Goal: Check status: Check status

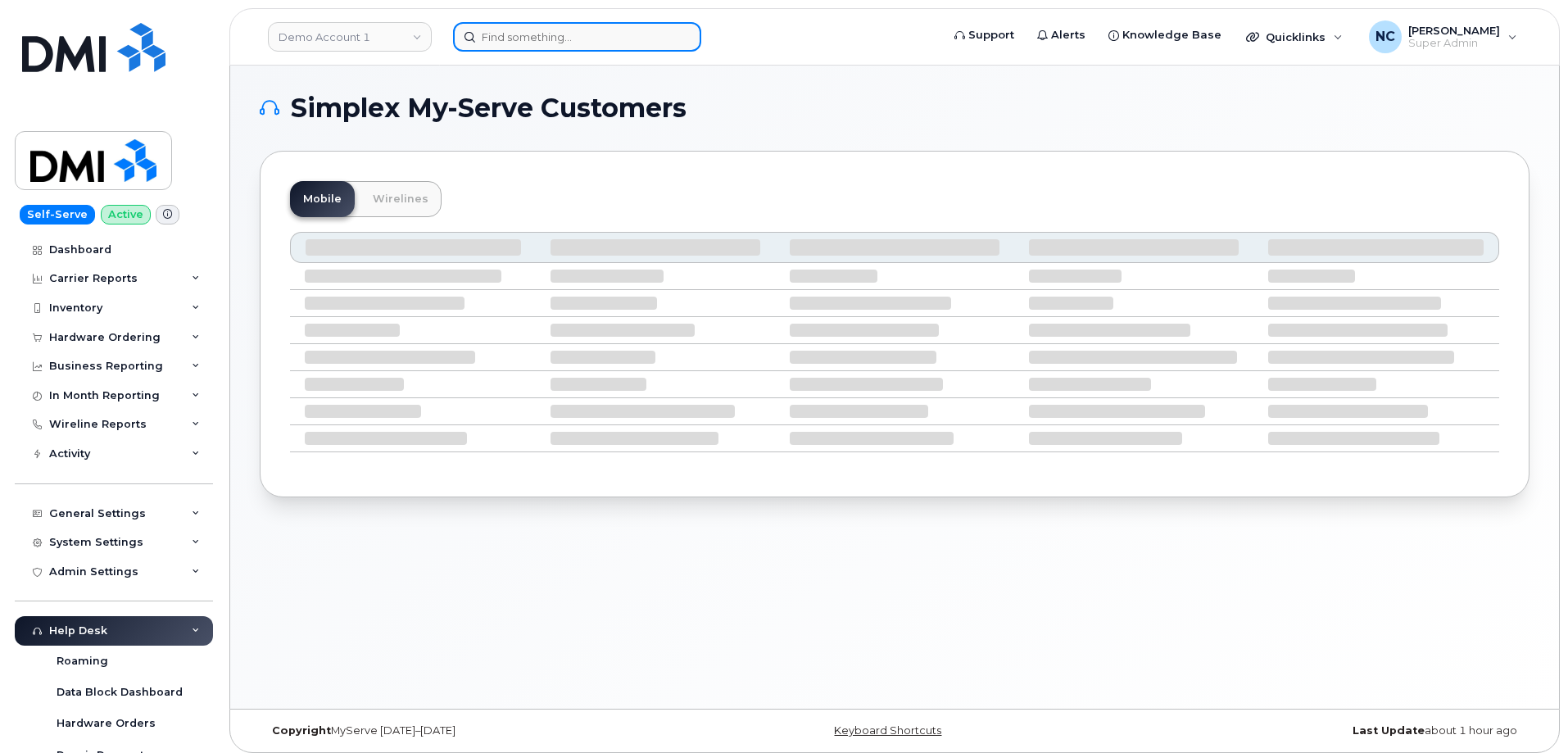
click at [649, 46] on input at bounding box center [577, 37] width 248 height 30
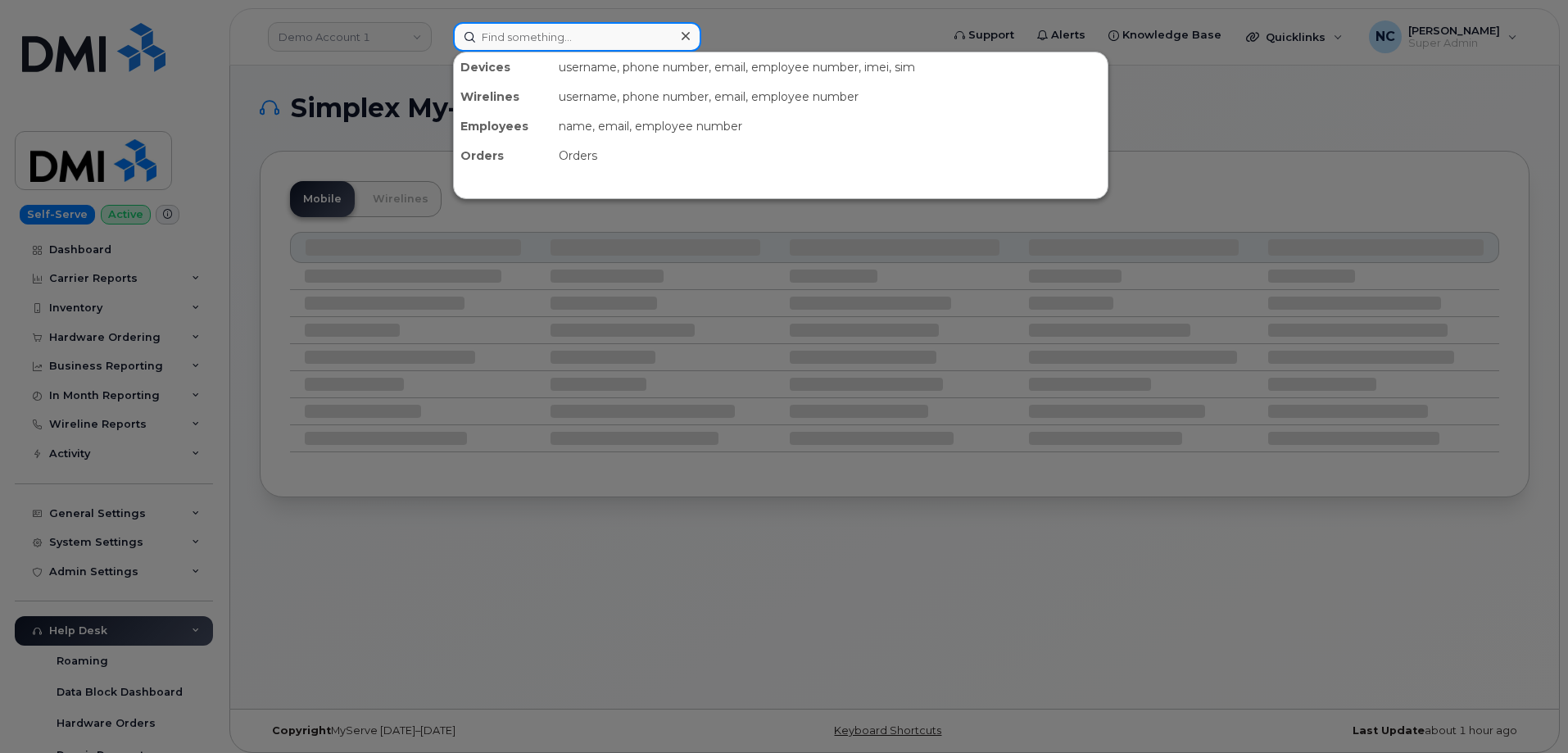
paste input "302340"
type input "302340"
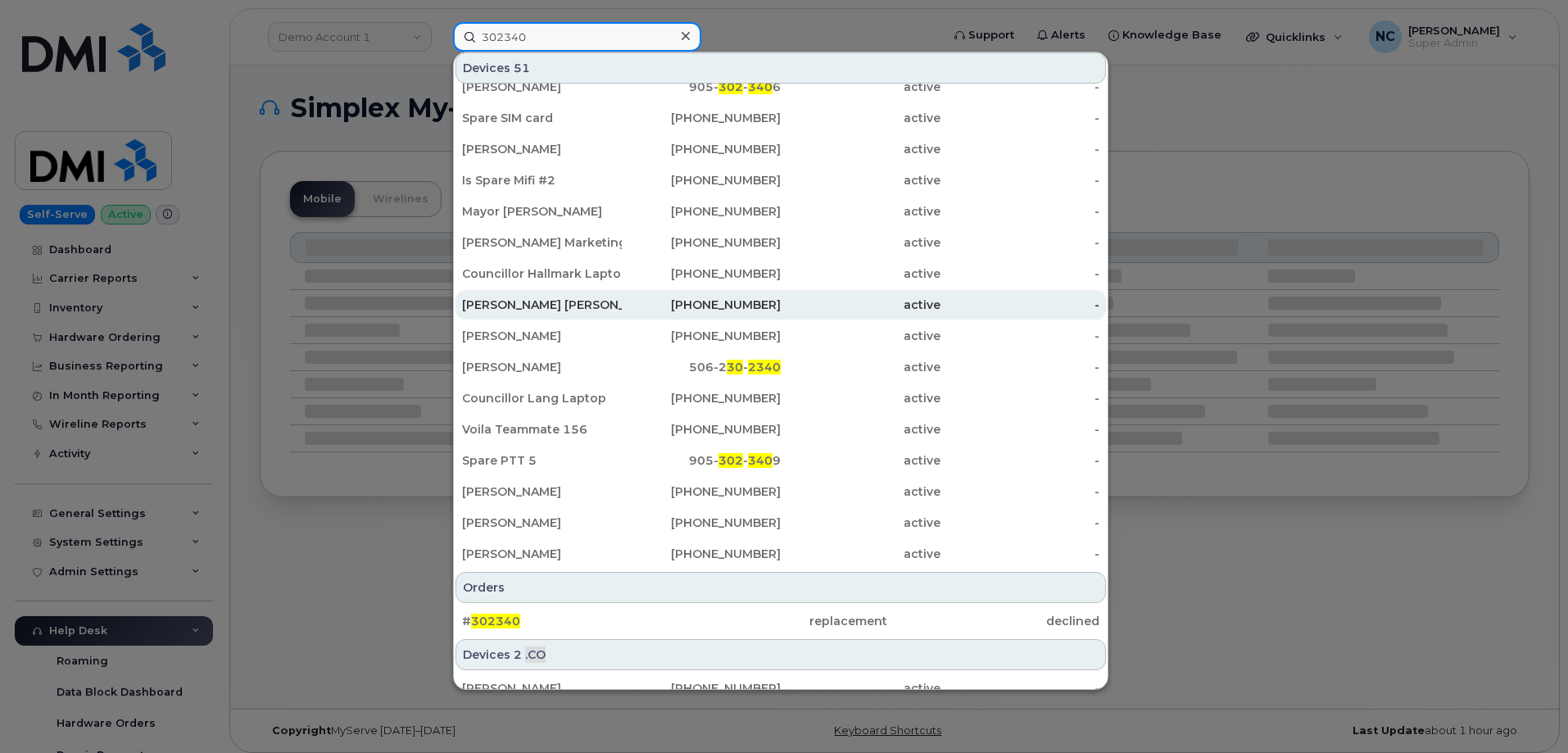
scroll to position [255, 0]
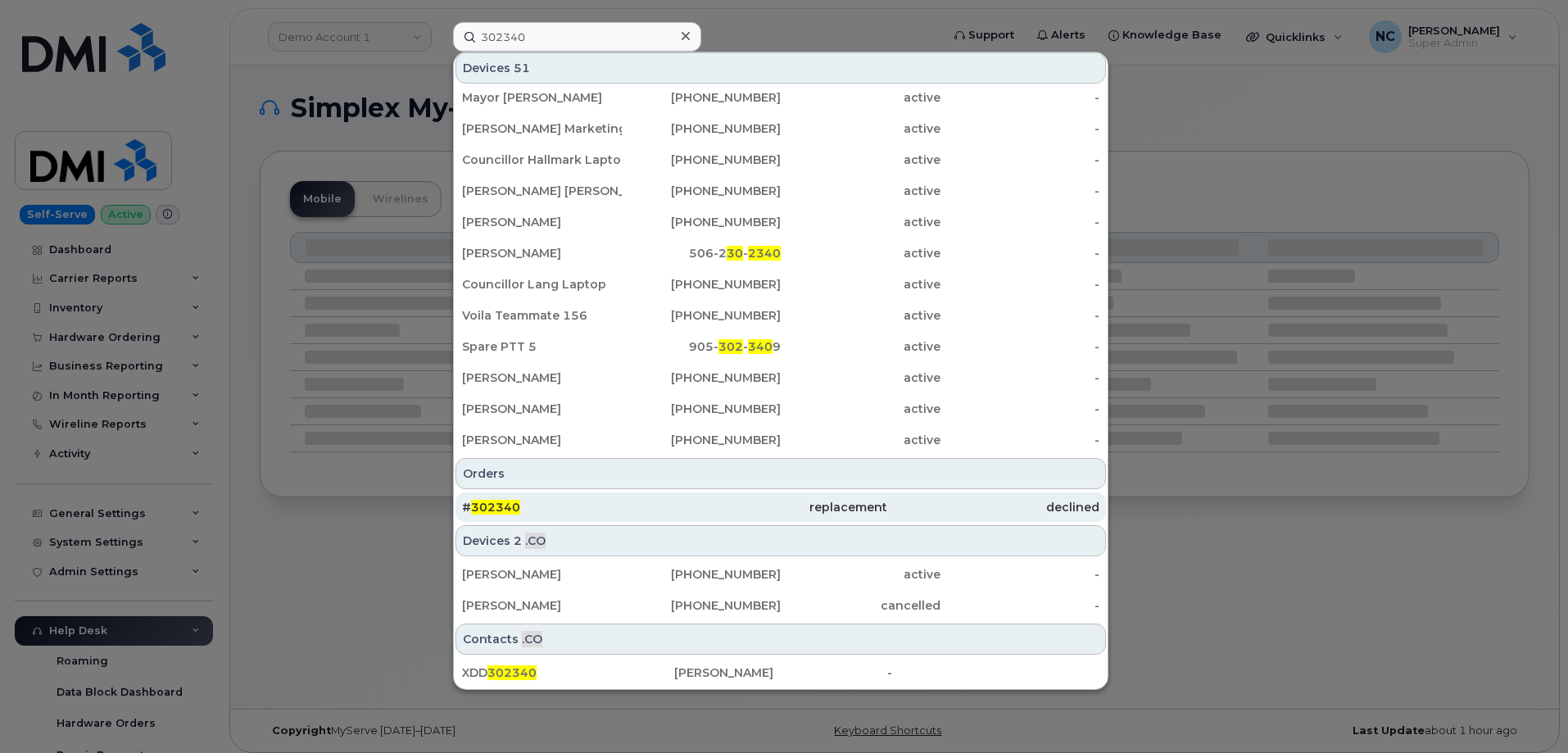
click at [580, 507] on div "# 302340" at bounding box center [568, 507] width 212 height 17
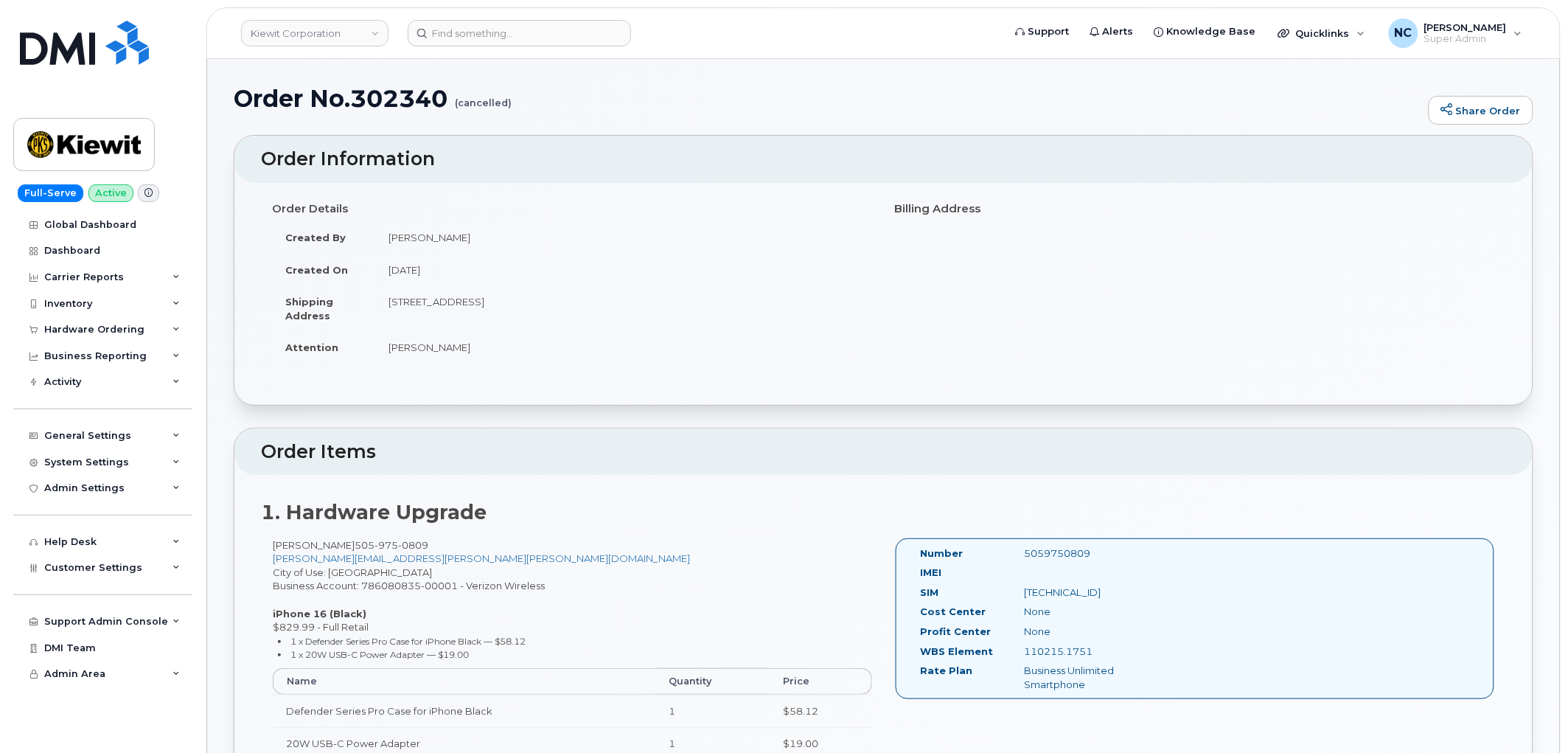
scroll to position [82, 0]
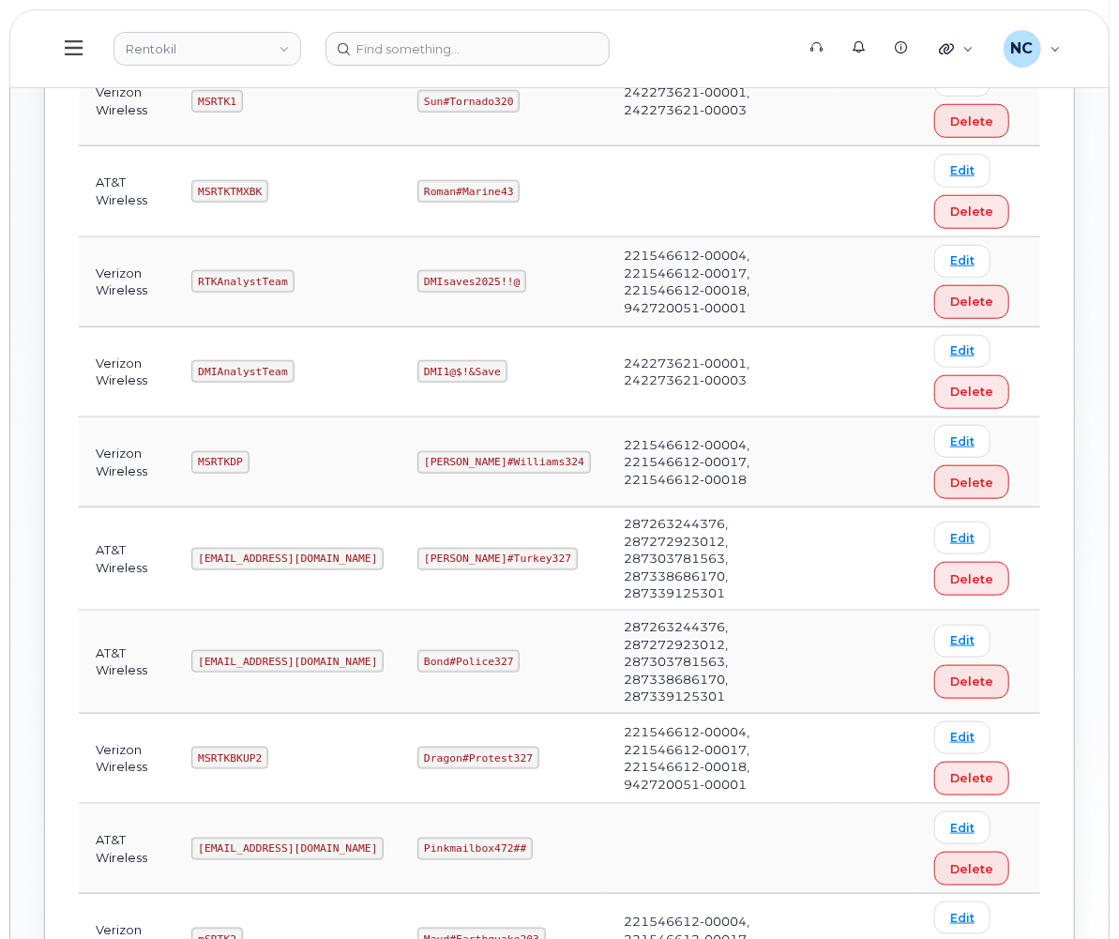
scroll to position [729, 0]
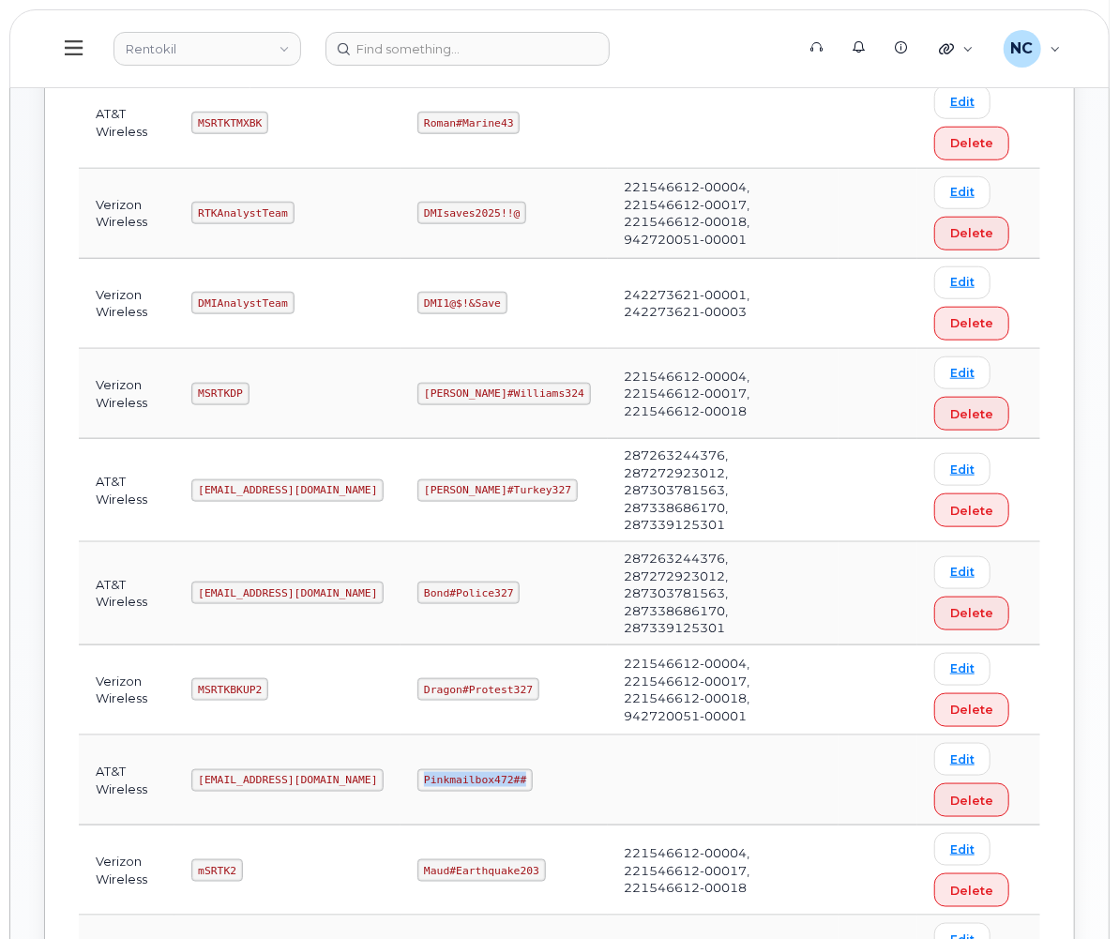
drag, startPoint x: 537, startPoint y: 751, endPoint x: 423, endPoint y: 754, distance: 114.5
click at [423, 754] on td "Pinkmailbox472##" at bounding box center [503, 780] width 206 height 90
copy code "Pinkmailbox472##"
